Goal: Information Seeking & Learning: Learn about a topic

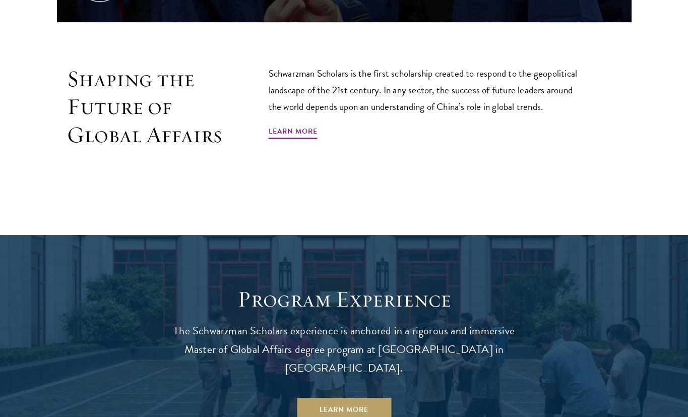
scroll to position [659, 0]
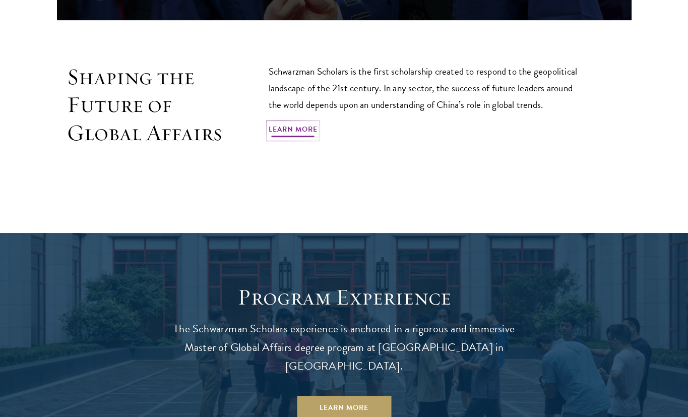
click at [280, 131] on link "Learn More" at bounding box center [293, 131] width 49 height 16
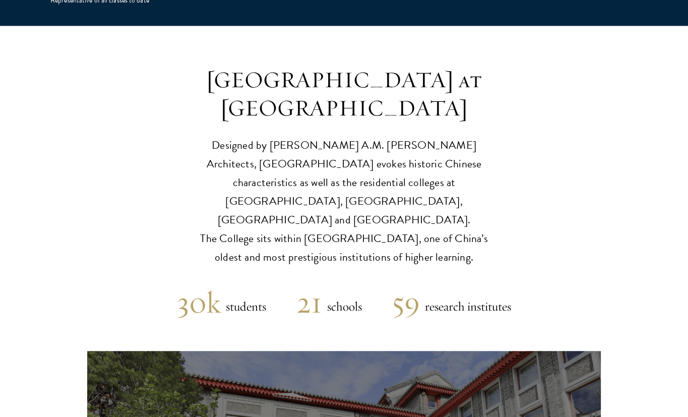
scroll to position [2334, 0]
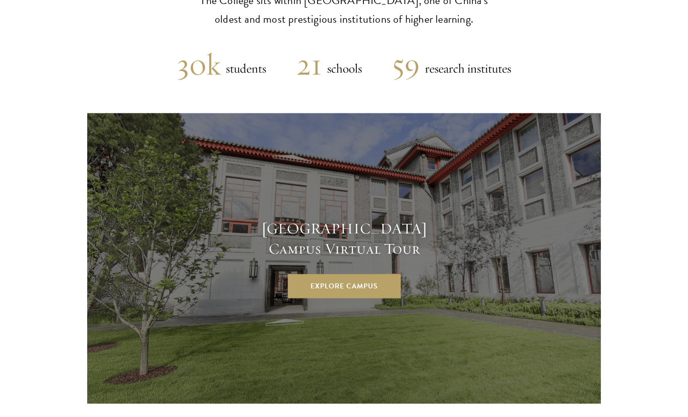
scroll to position [2572, 0]
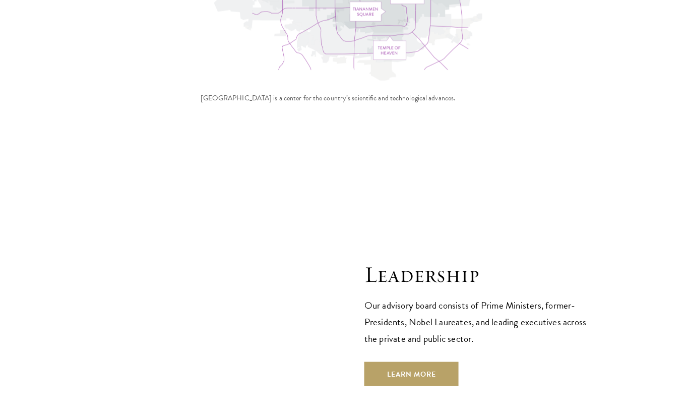
scroll to position [3382, 0]
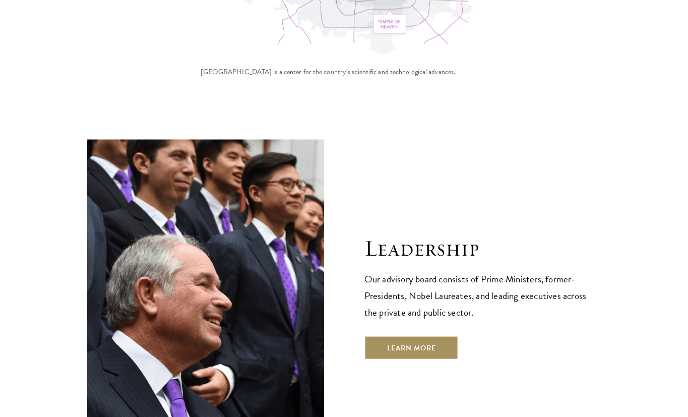
click at [431, 336] on link "Learn More" at bounding box center [411, 348] width 94 height 24
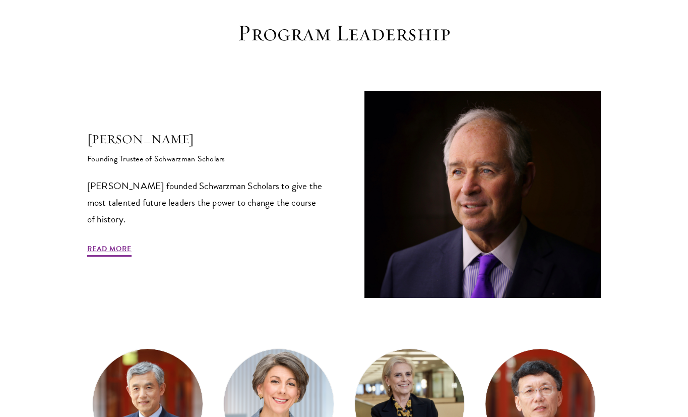
scroll to position [314, 0]
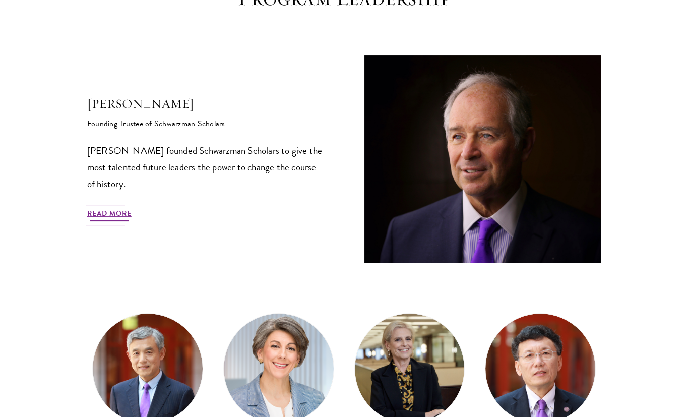
click at [118, 214] on link "Read More" at bounding box center [109, 215] width 44 height 16
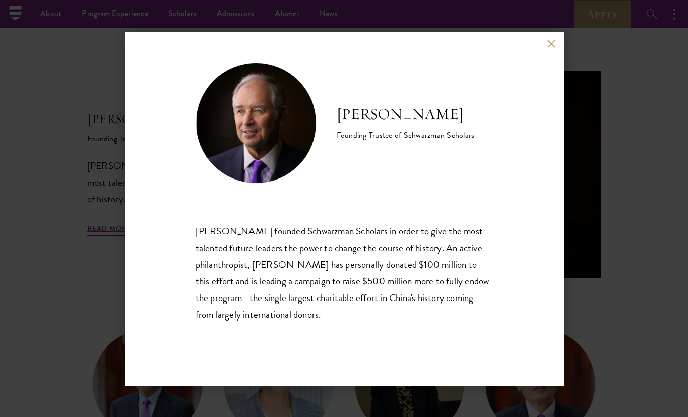
click at [549, 42] on button at bounding box center [551, 44] width 9 height 9
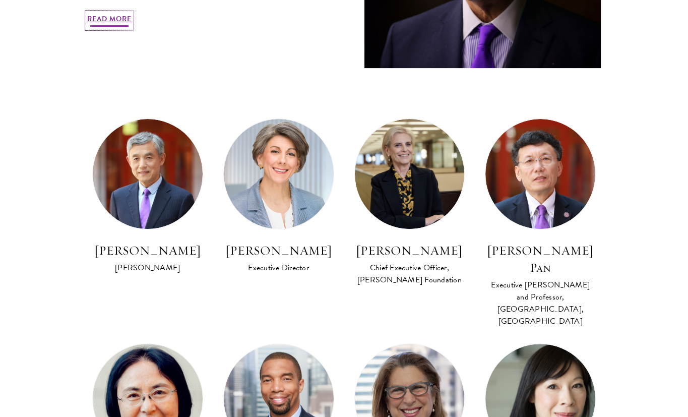
scroll to position [508, 0]
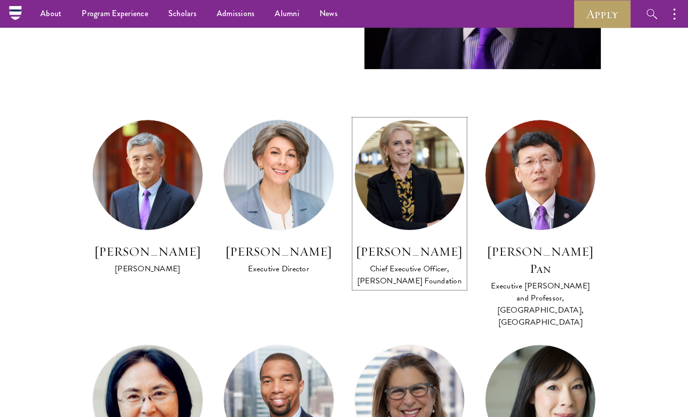
click at [418, 252] on h3 "Amy Stursberg" at bounding box center [409, 251] width 111 height 17
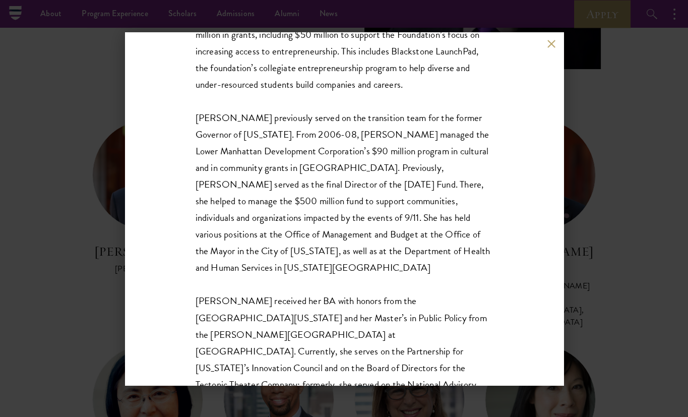
scroll to position [301, 0]
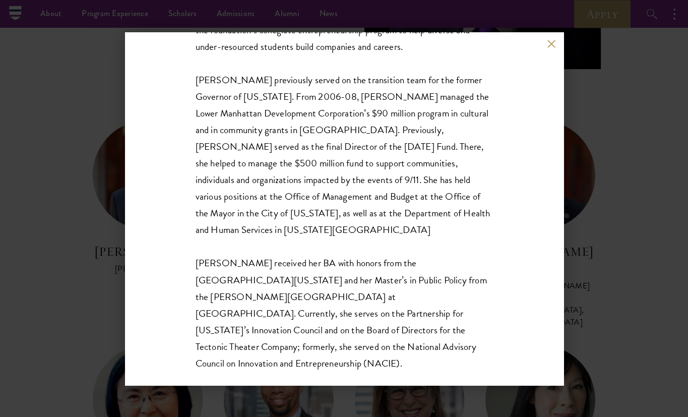
click at [549, 44] on button at bounding box center [551, 44] width 9 height 9
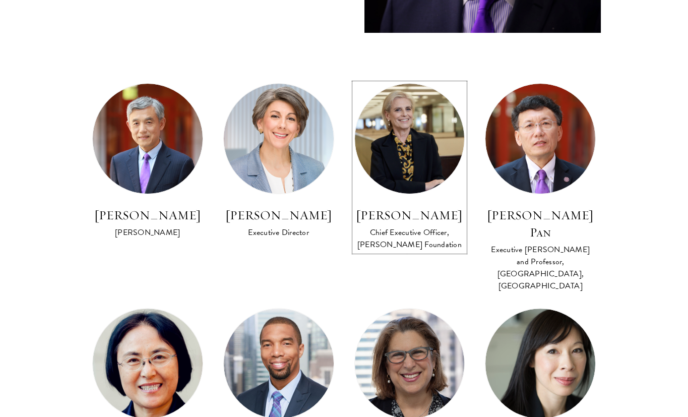
scroll to position [544, 0]
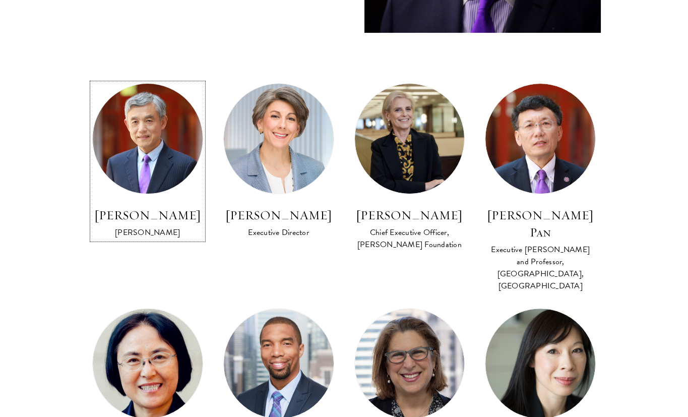
click at [155, 167] on img at bounding box center [147, 138] width 121 height 121
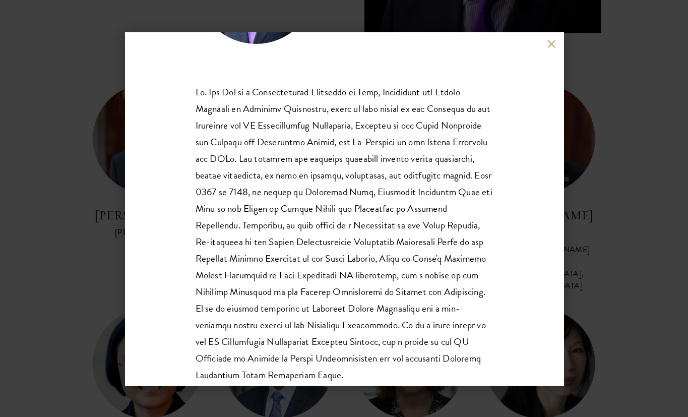
scroll to position [139, 0]
click at [553, 38] on div "Lan Xue Dean Dr. Xue is a recipient of the Distinguished Young Scholar Award fr…" at bounding box center [344, 208] width 438 height 353
click at [548, 46] on button at bounding box center [551, 44] width 9 height 9
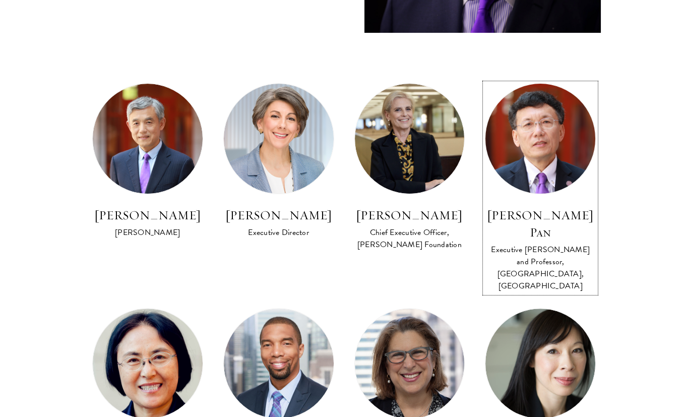
click at [540, 184] on img at bounding box center [540, 138] width 121 height 121
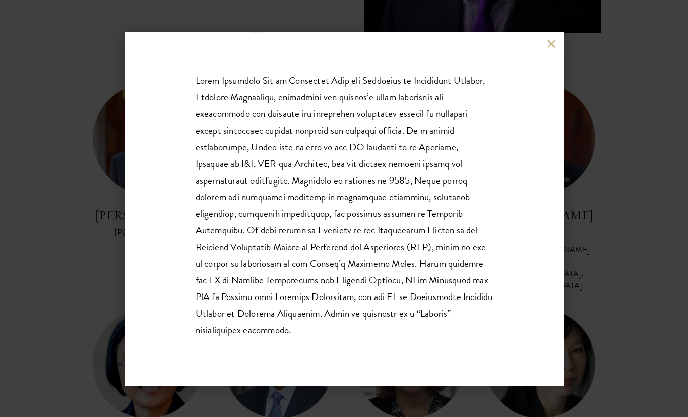
scroll to position [151, 0]
click at [548, 46] on button at bounding box center [551, 44] width 9 height 9
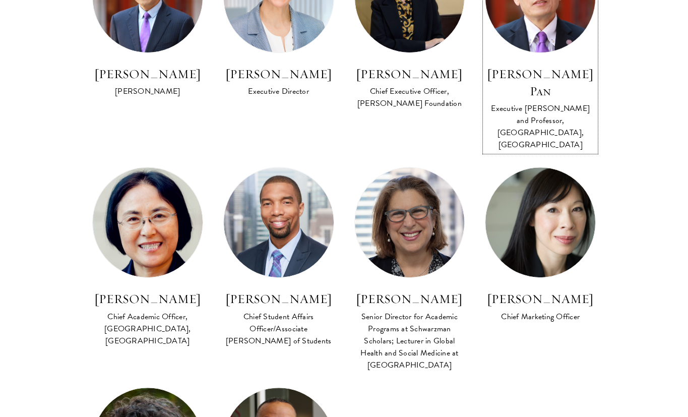
scroll to position [687, 0]
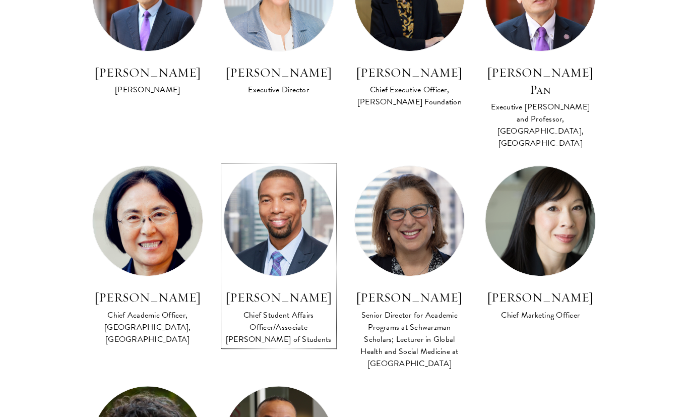
click at [295, 289] on h3 "Raphael Moffett" at bounding box center [278, 297] width 111 height 17
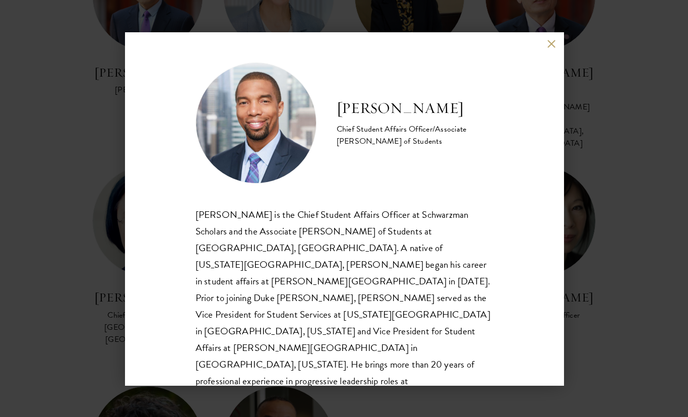
click at [551, 39] on div "Raphael Moffett Chief Student Affairs Officer/Associate Dean of Students" at bounding box center [344, 208] width 438 height 353
click at [551, 43] on button at bounding box center [551, 44] width 9 height 9
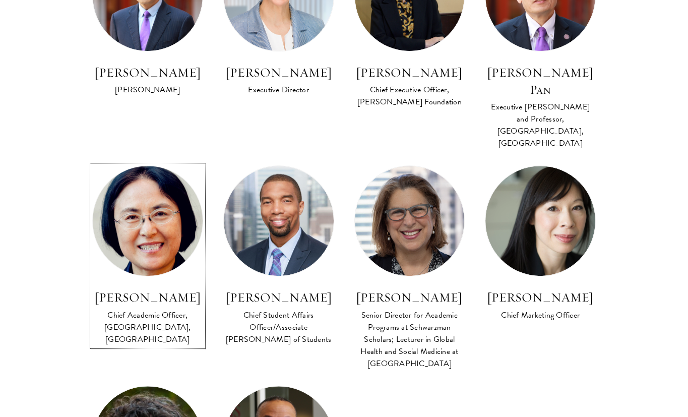
click at [115, 249] on link "Qian Xiaojun Chief Academic Officer, Schwarzman College, Tsinghua University" at bounding box center [147, 255] width 111 height 181
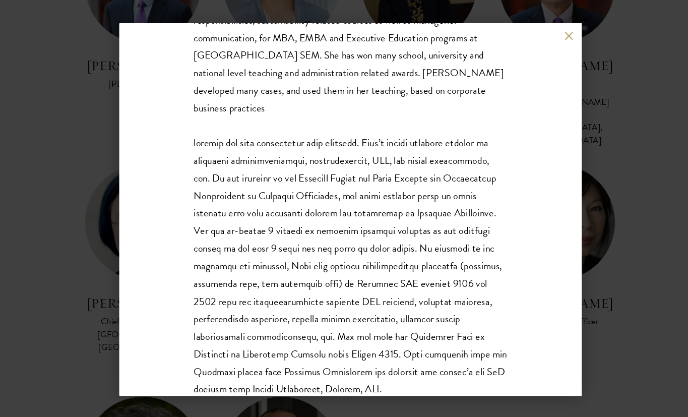
scroll to position [284, 0]
click at [554, 47] on button at bounding box center [551, 44] width 9 height 9
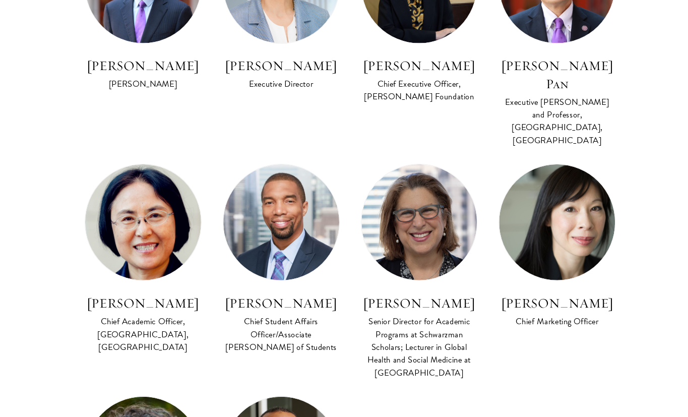
click at [560, 332] on div "Lan Xue Dean Amy Celico Executive Director Amy Stursberg Chief Executive Office…" at bounding box center [344, 261] width 524 height 641
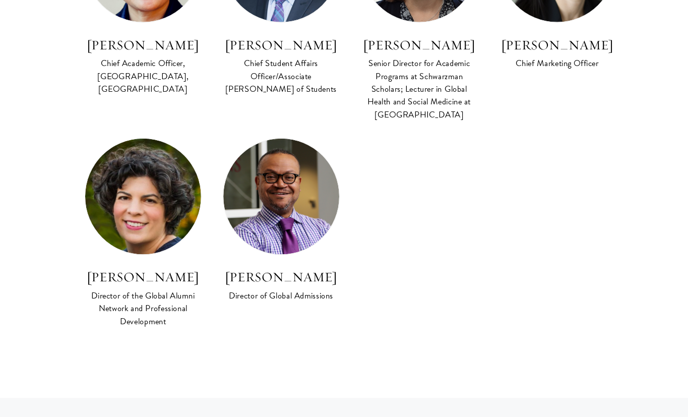
scroll to position [921, 0]
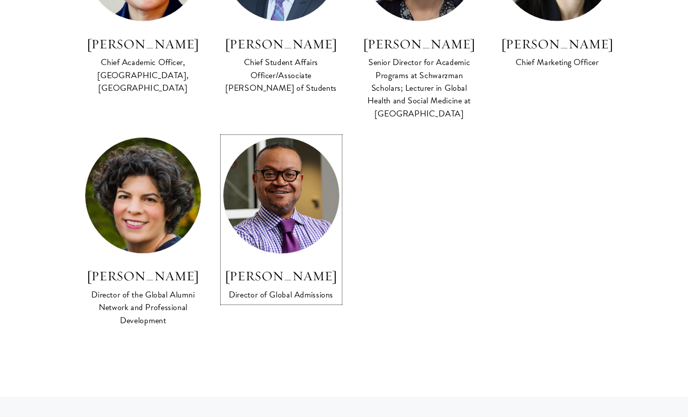
click at [306, 275] on h3 "Cordel Faulk" at bounding box center [278, 283] width 111 height 17
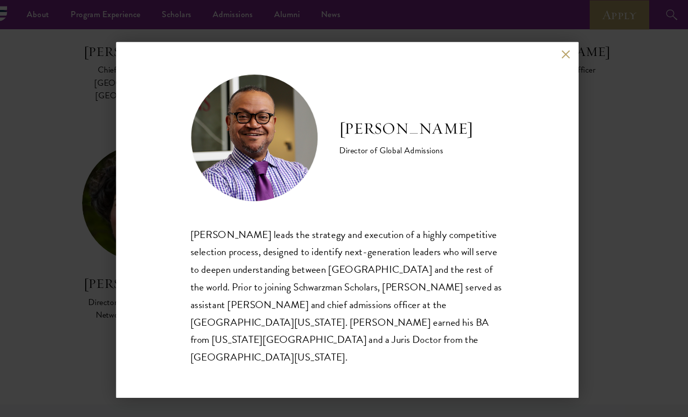
scroll to position [933, 0]
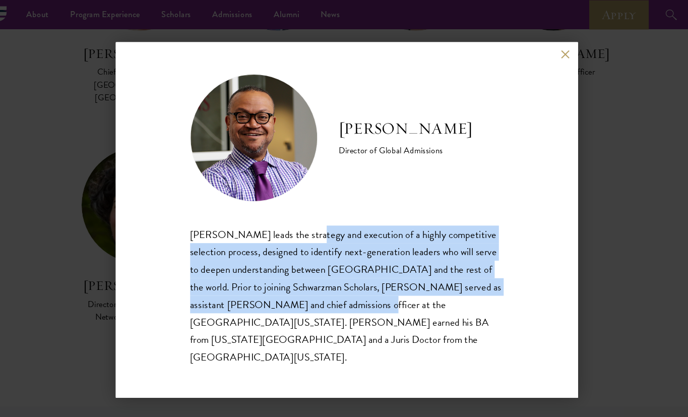
drag, startPoint x: 300, startPoint y: 245, endPoint x: 347, endPoint y: 303, distance: 75.2
click at [347, 303] on div "Cordel Faulk leads the strategy and execution of a highly competitive selection…" at bounding box center [344, 280] width 297 height 133
click at [345, 290] on div "Cordel Faulk leads the strategy and execution of a highly competitive selection…" at bounding box center [344, 280] width 297 height 133
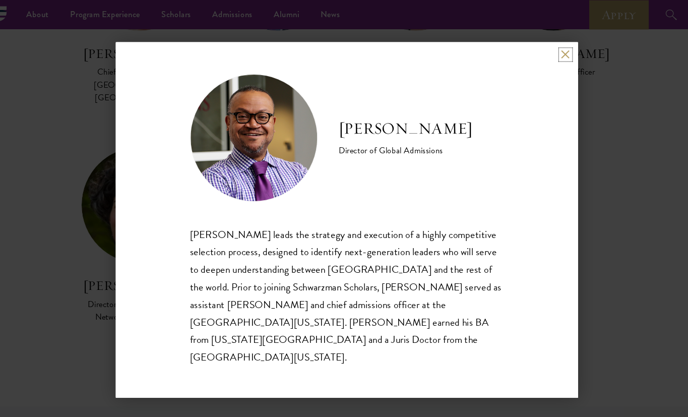
click at [549, 56] on button at bounding box center [551, 51] width 9 height 9
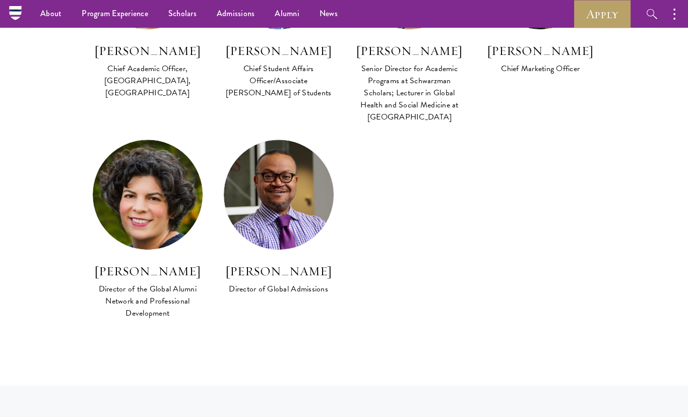
click at [125, 215] on img at bounding box center [148, 195] width 110 height 110
click at [136, 196] on img at bounding box center [148, 195] width 110 height 110
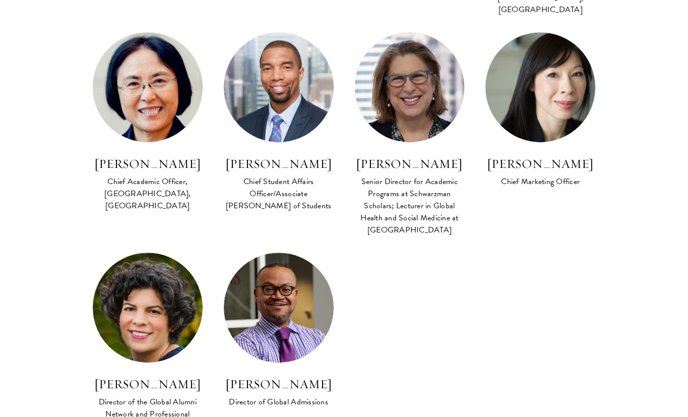
scroll to position [802, 0]
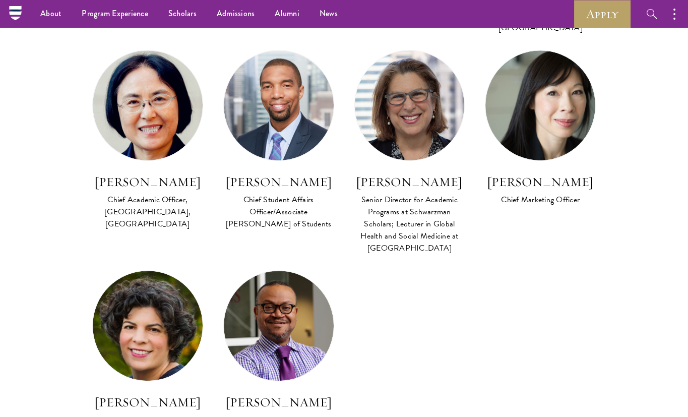
click at [149, 394] on h3 "Julia Zupko" at bounding box center [147, 402] width 111 height 17
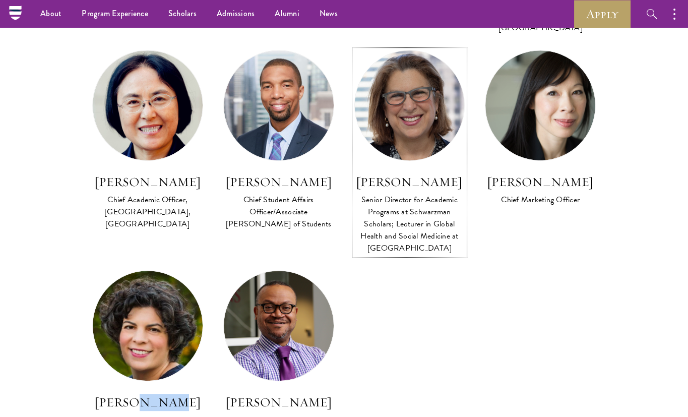
click at [444, 211] on div "Senior Director for Academic Programs at Schwarzman Scholars; Lecturer in Globa…" at bounding box center [409, 224] width 111 height 60
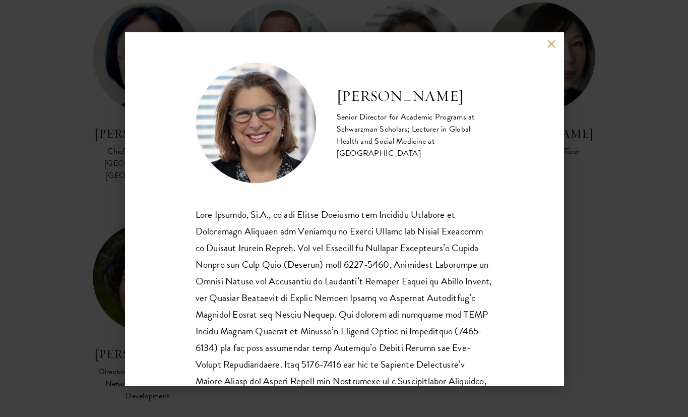
click at [549, 44] on button at bounding box center [551, 44] width 9 height 9
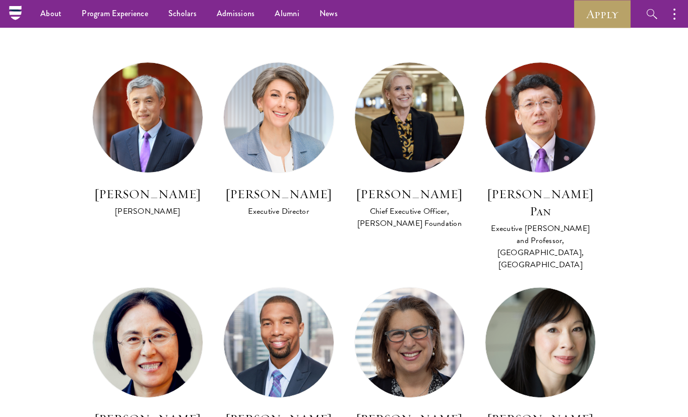
click at [643, 214] on section "Program Leadership Stephen A. Schwarzman Founding Trustee of Schwarzman Scholar…" at bounding box center [344, 218] width 688 height 970
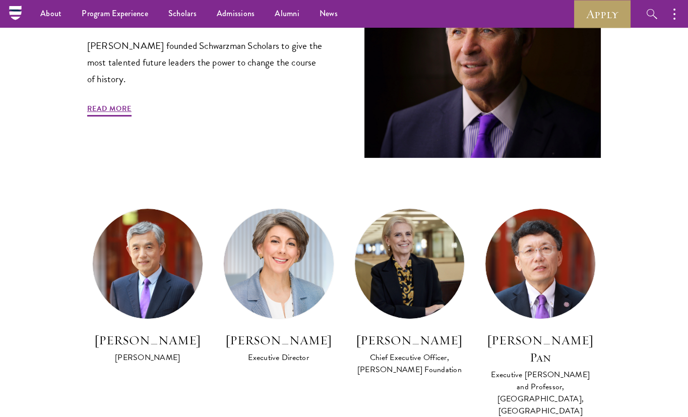
scroll to position [408, 0]
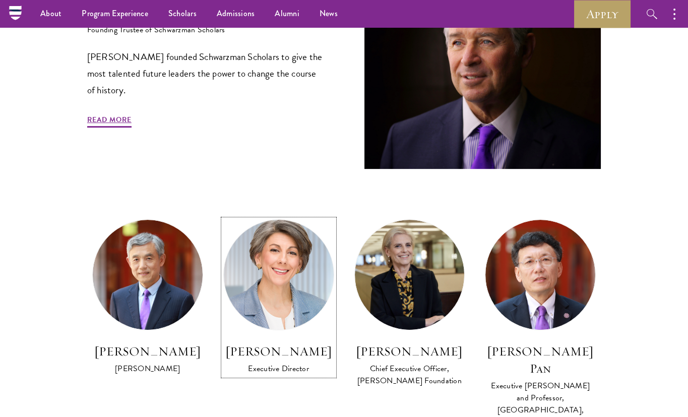
click at [299, 247] on img at bounding box center [278, 274] width 121 height 121
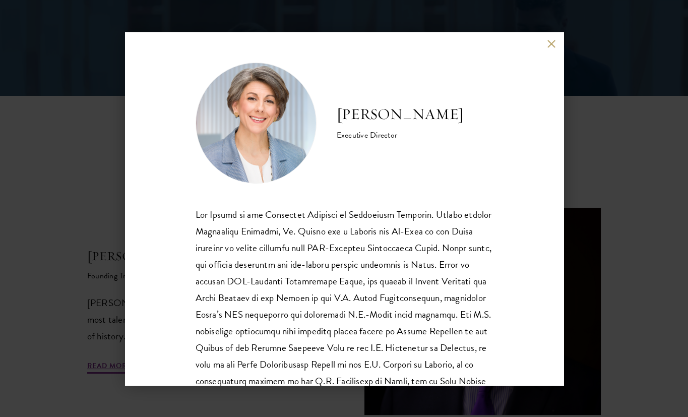
click at [549, 42] on button at bounding box center [551, 44] width 9 height 9
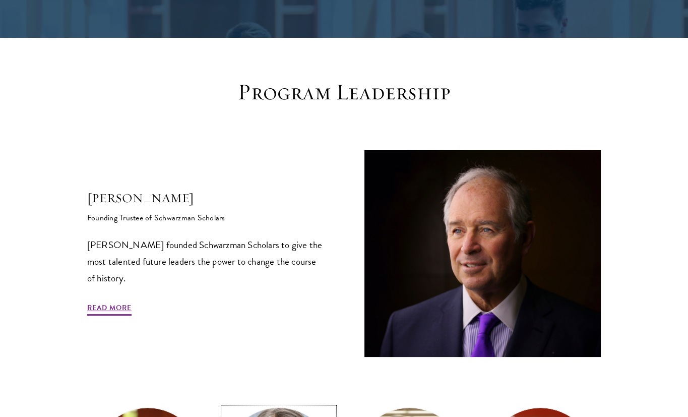
scroll to position [222, 0]
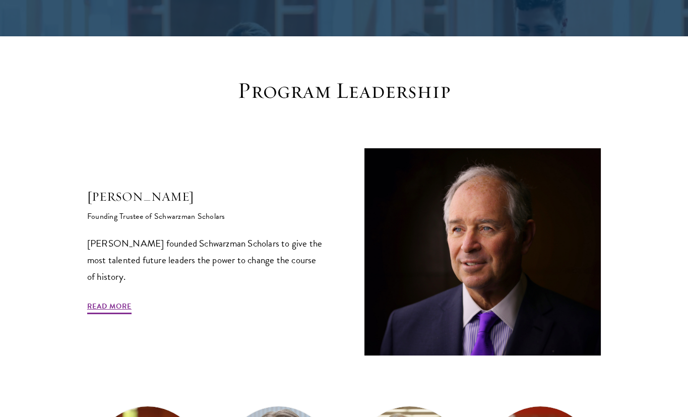
click at [294, 161] on div "Stephen A. Schwarzman Founding Trustee of Schwarzman Scholars Stephen A. Schwar…" at bounding box center [344, 251] width 514 height 207
click at [118, 306] on link "Read More" at bounding box center [109, 308] width 44 height 16
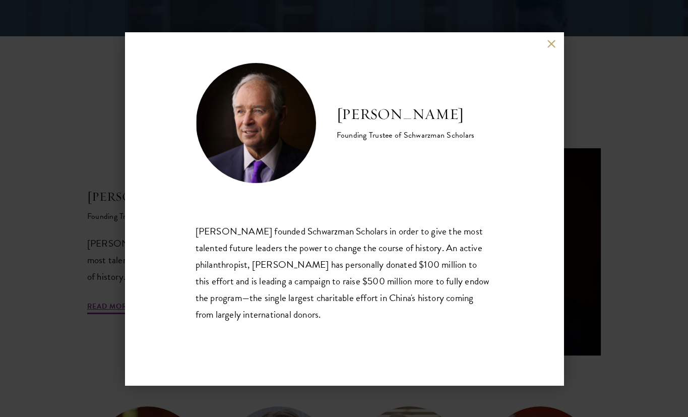
click at [553, 43] on button at bounding box center [551, 44] width 9 height 9
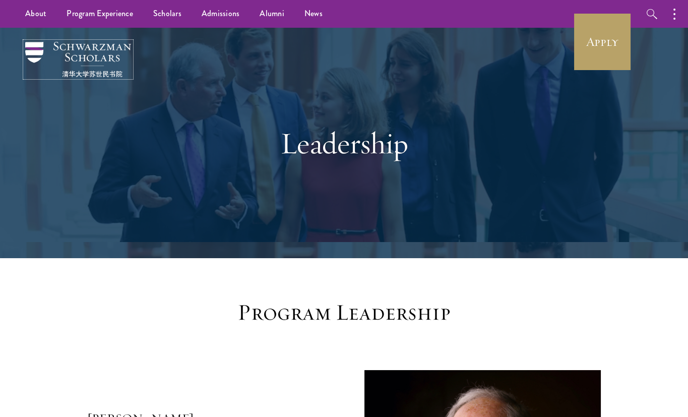
click at [125, 56] on img at bounding box center [78, 59] width 106 height 35
click at [71, 52] on img at bounding box center [78, 59] width 106 height 35
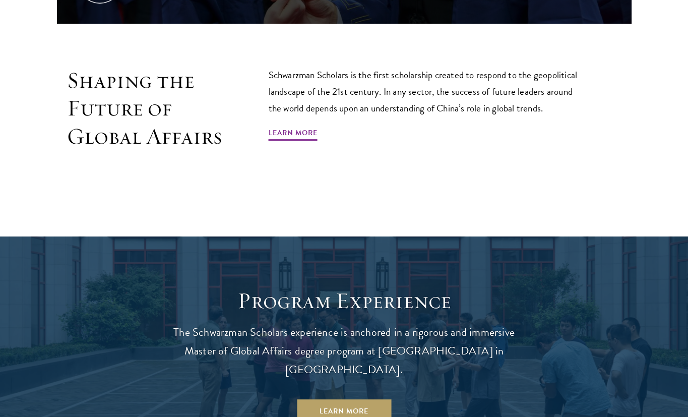
scroll to position [656, 0]
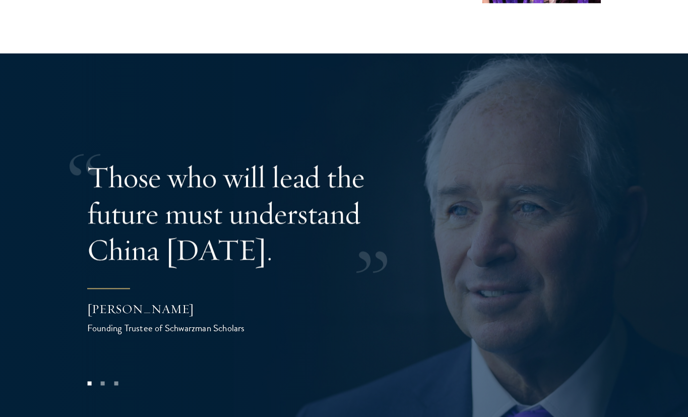
scroll to position [1955, 0]
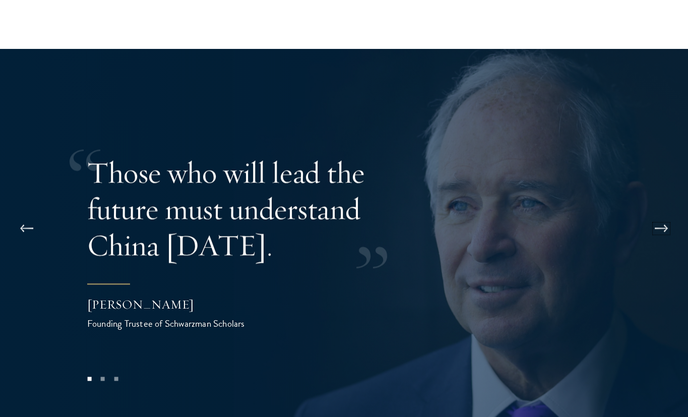
click at [658, 214] on button at bounding box center [661, 228] width 33 height 28
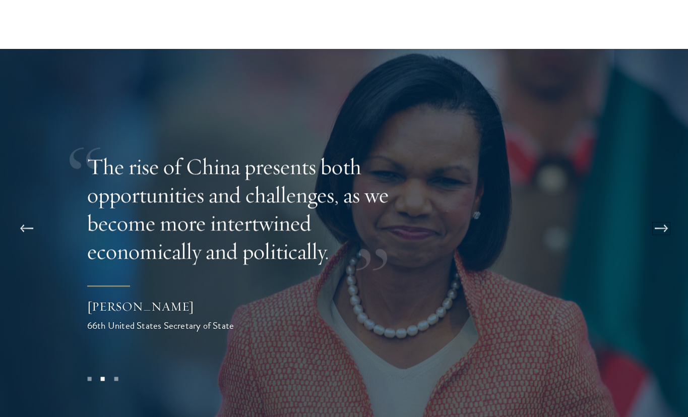
click at [658, 214] on button at bounding box center [661, 228] width 33 height 28
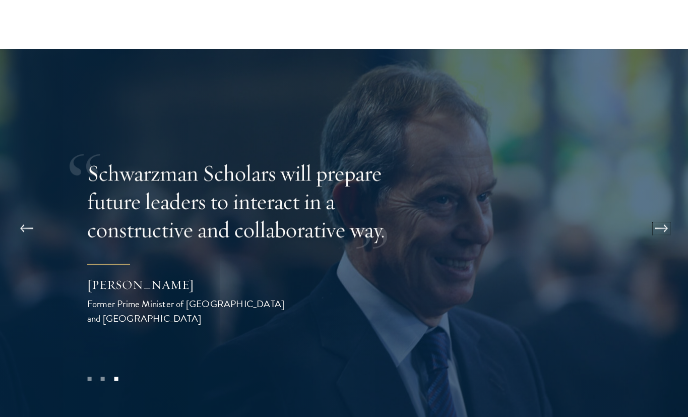
click at [658, 214] on button at bounding box center [661, 228] width 33 height 28
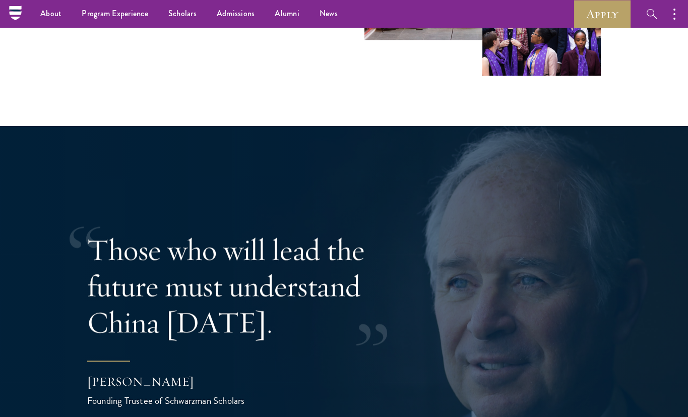
scroll to position [1881, 0]
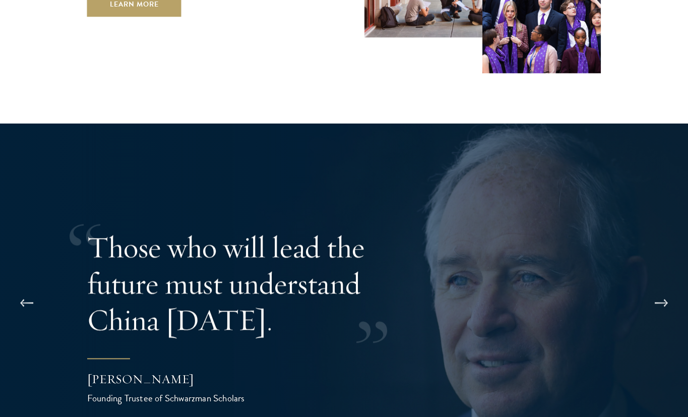
click at [561, 138] on div at bounding box center [344, 316] width 688 height 387
